Goal: Check status: Check status

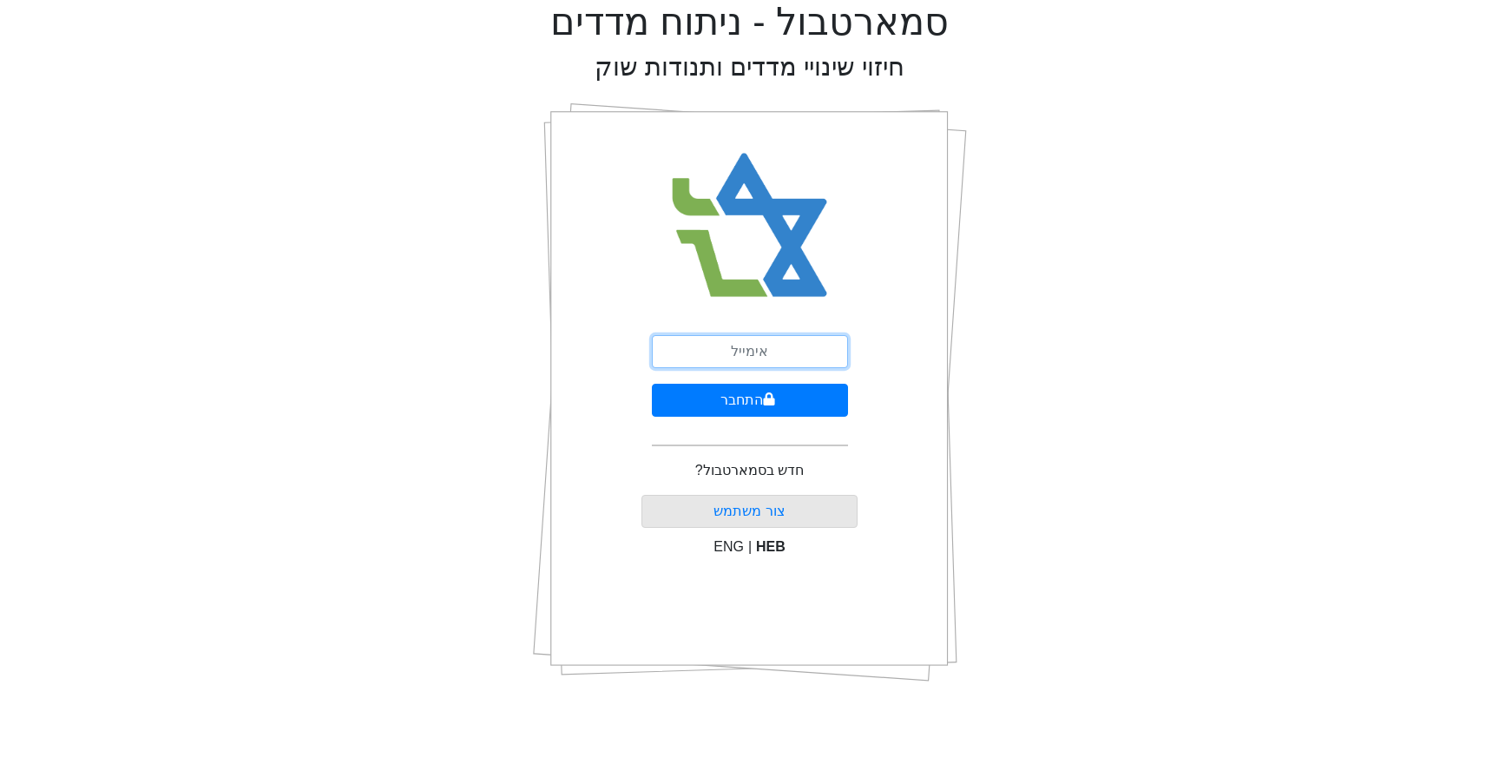
click at [756, 351] on input "email" at bounding box center [750, 351] width 196 height 33
type input "[EMAIL_ADDRESS][DOMAIN_NAME]"
click at [753, 394] on button "התחבר" at bounding box center [750, 400] width 196 height 33
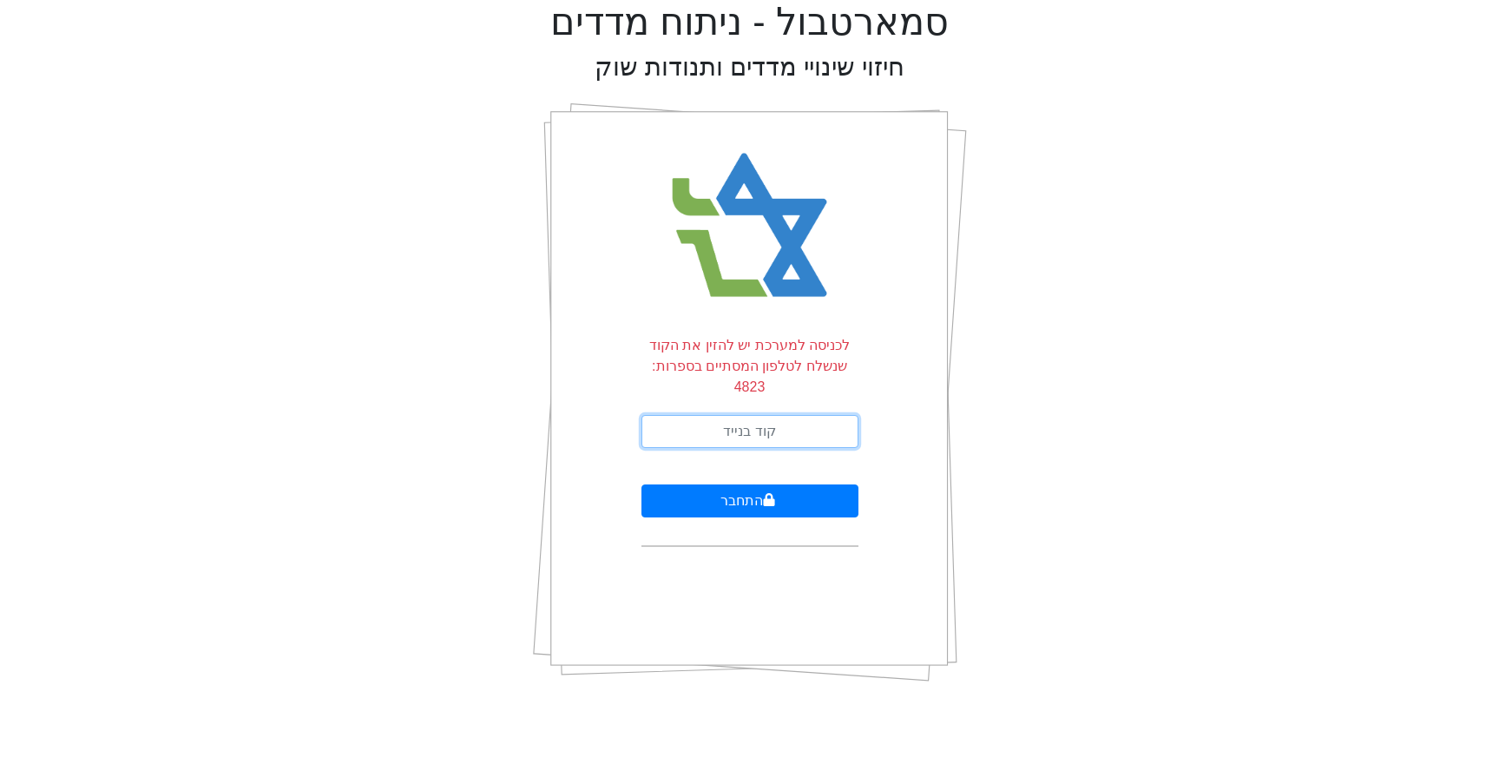
drag, startPoint x: 754, startPoint y: 411, endPoint x: 754, endPoint y: 396, distance: 14.8
click at [754, 415] on input "text" at bounding box center [749, 431] width 217 height 33
type input "051053"
click at [641, 484] on button "התחבר" at bounding box center [749, 500] width 217 height 33
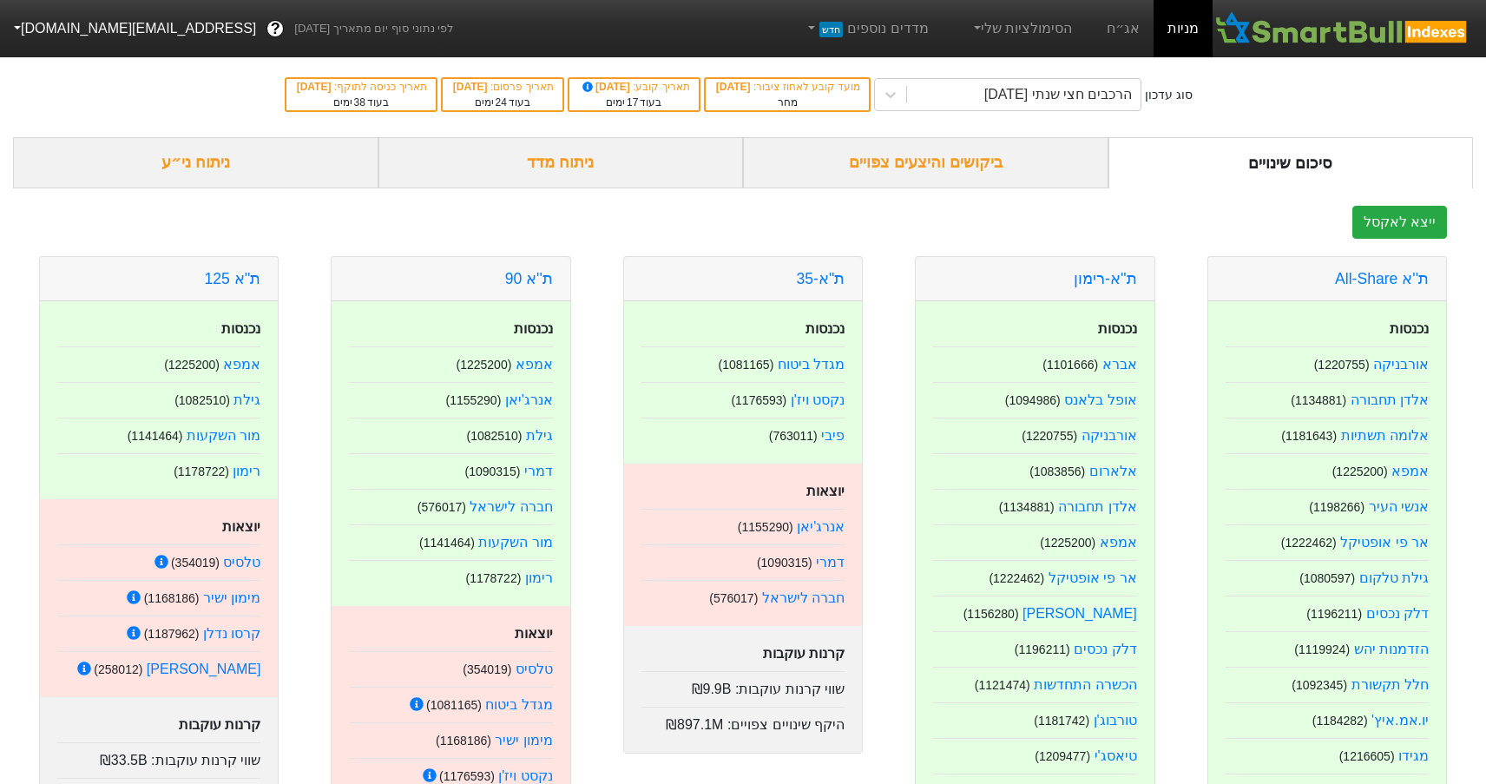
click at [932, 174] on div "ביקושים והיצעים צפויים" at bounding box center [925, 162] width 365 height 51
